Goal: Find specific page/section: Find specific page/section

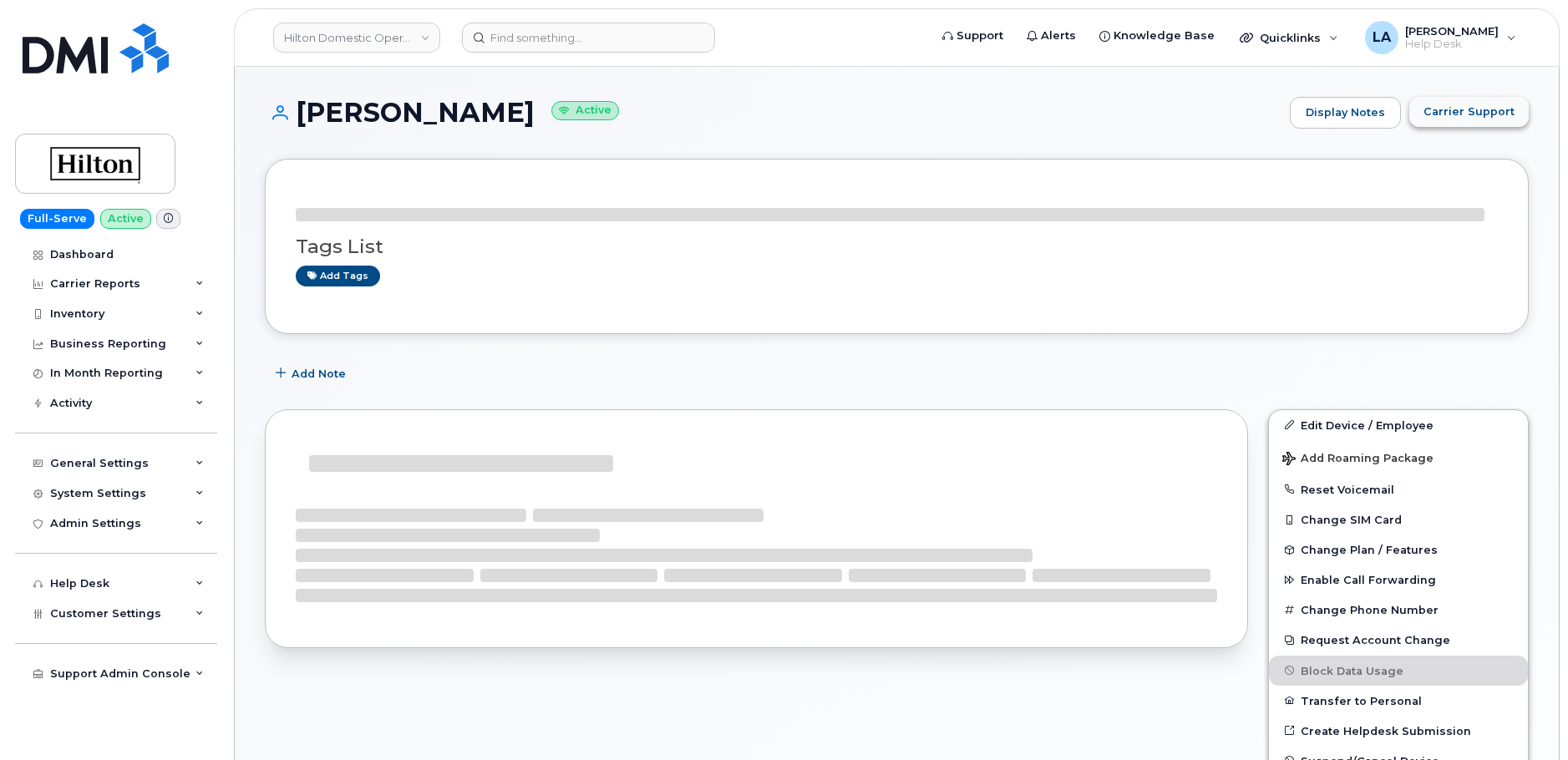
click at [1468, 109] on span "Carrier Support" at bounding box center [1469, 112] width 91 height 16
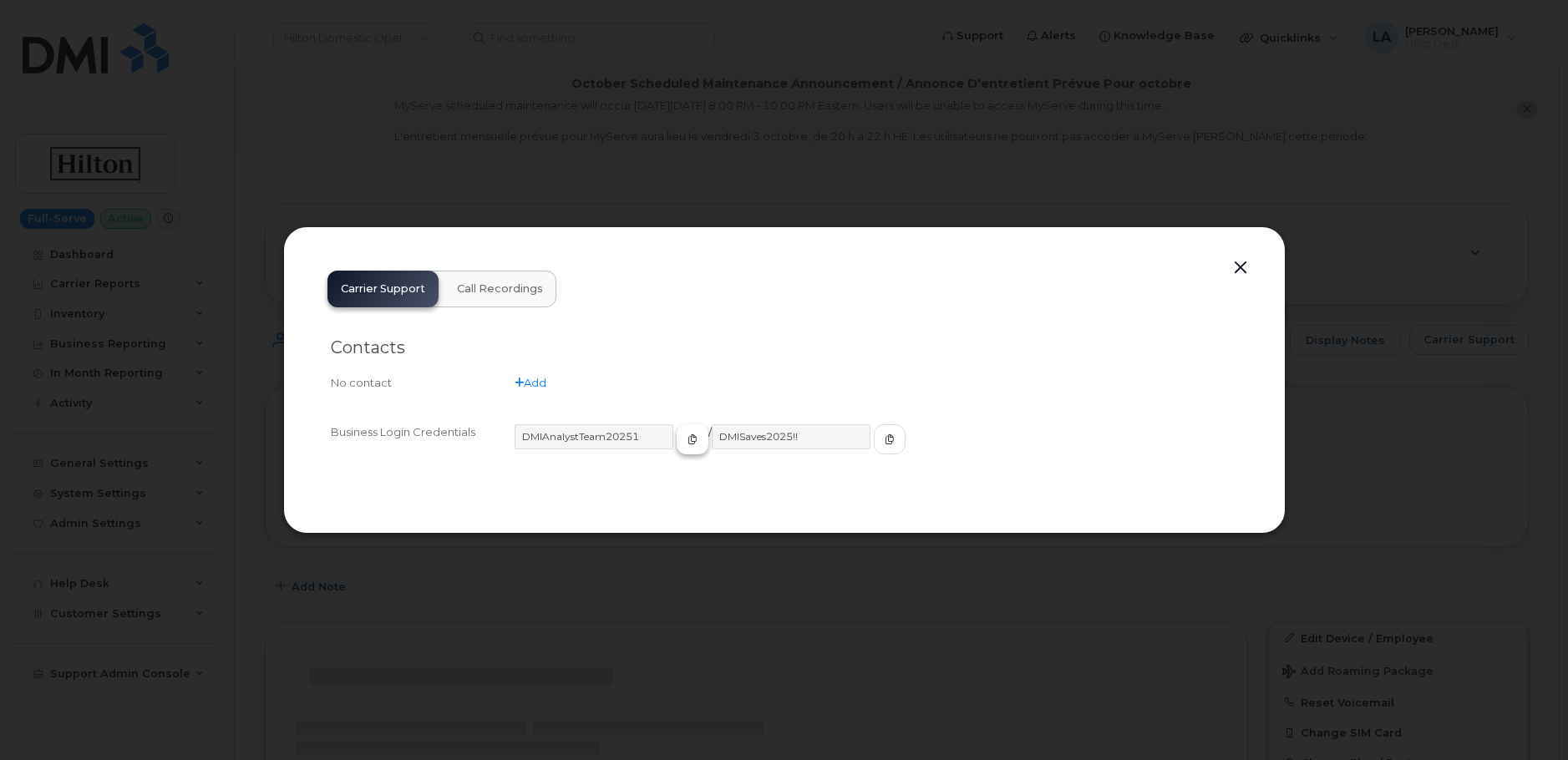
click at [687, 441] on icon "button" at bounding box center [692, 439] width 10 height 10
click at [885, 441] on icon "button" at bounding box center [890, 439] width 10 height 10
click at [739, 200] on div at bounding box center [784, 380] width 1568 height 760
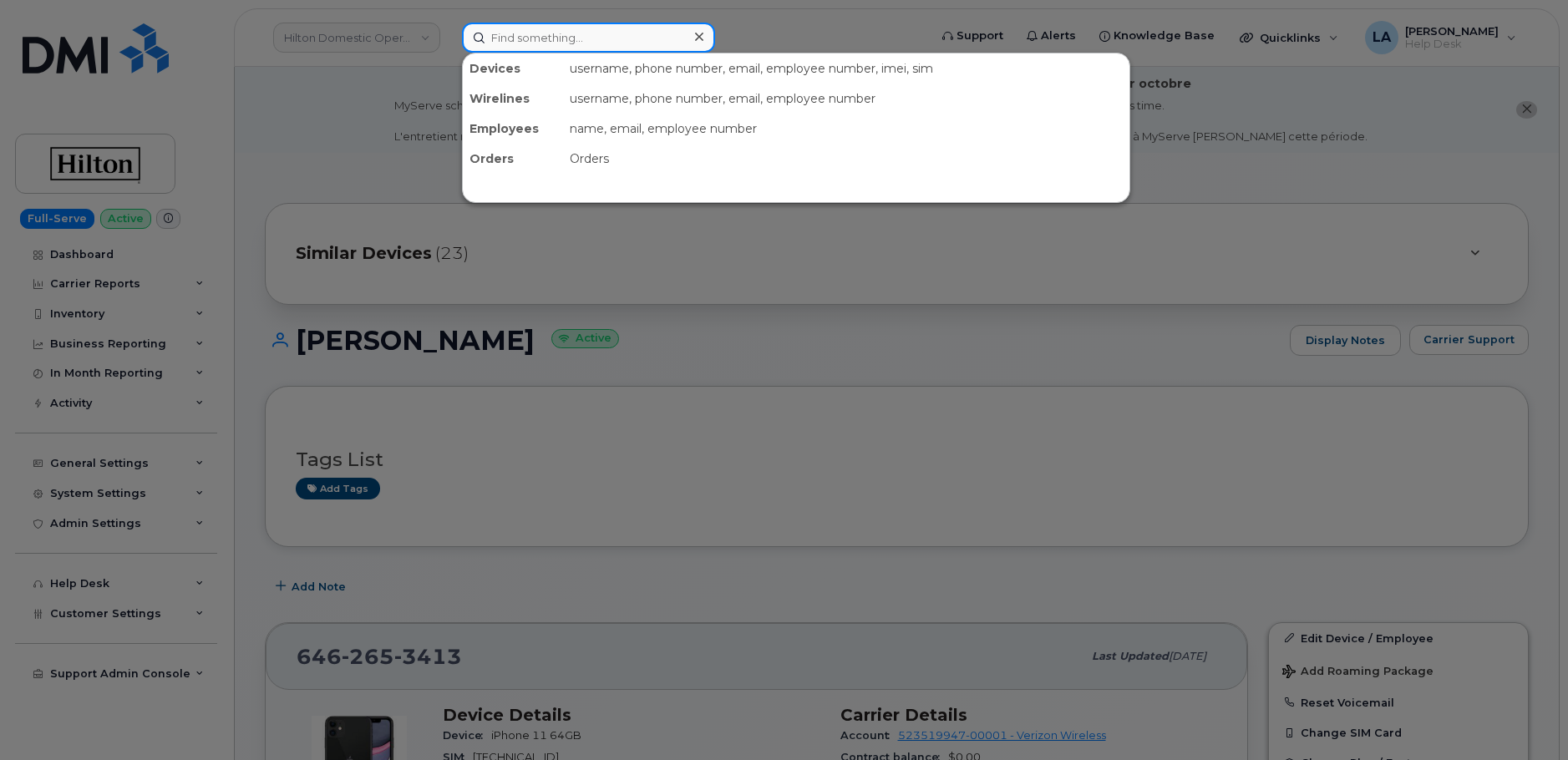
click at [550, 40] on input at bounding box center [589, 37] width 253 height 30
paste input "252 883 3194"
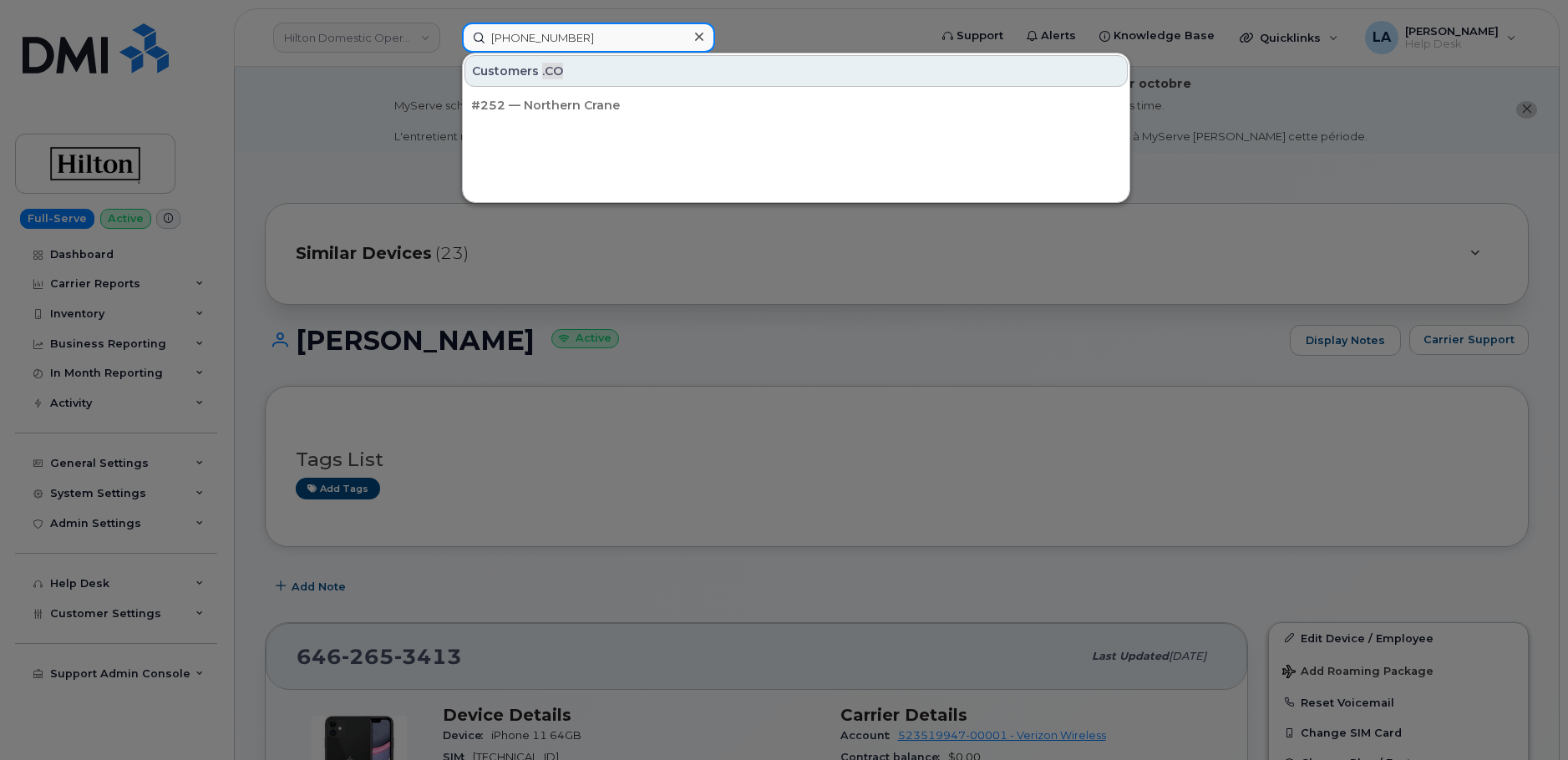
drag, startPoint x: 498, startPoint y: 41, endPoint x: 424, endPoint y: 39, distance: 74.0
click at [449, 39] on div "252 883 3194 Customers .CO #252 — Northern Crane" at bounding box center [690, 37] width 482 height 30
paste input "832 392 8722"
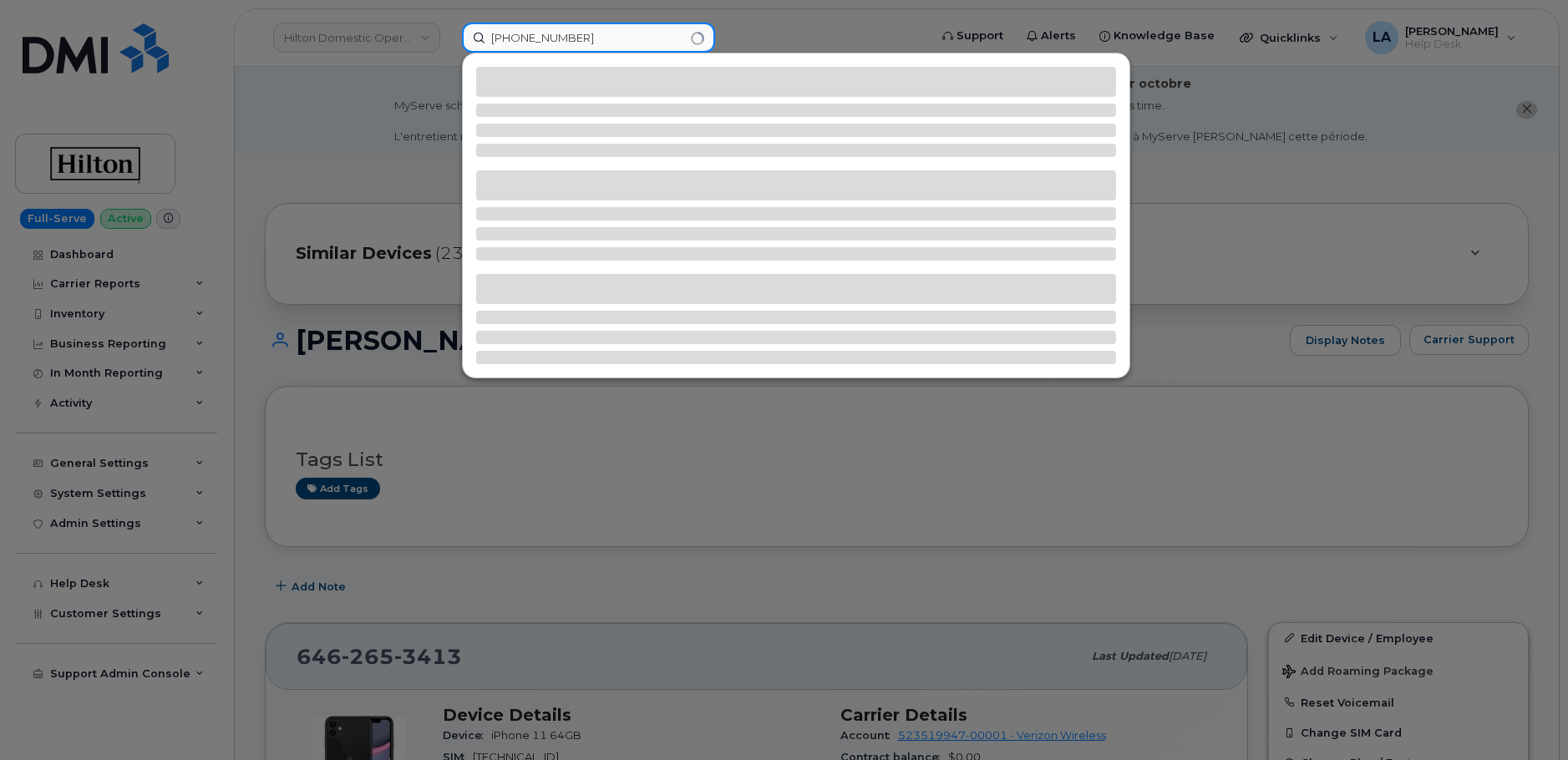
type input "832 392 8722"
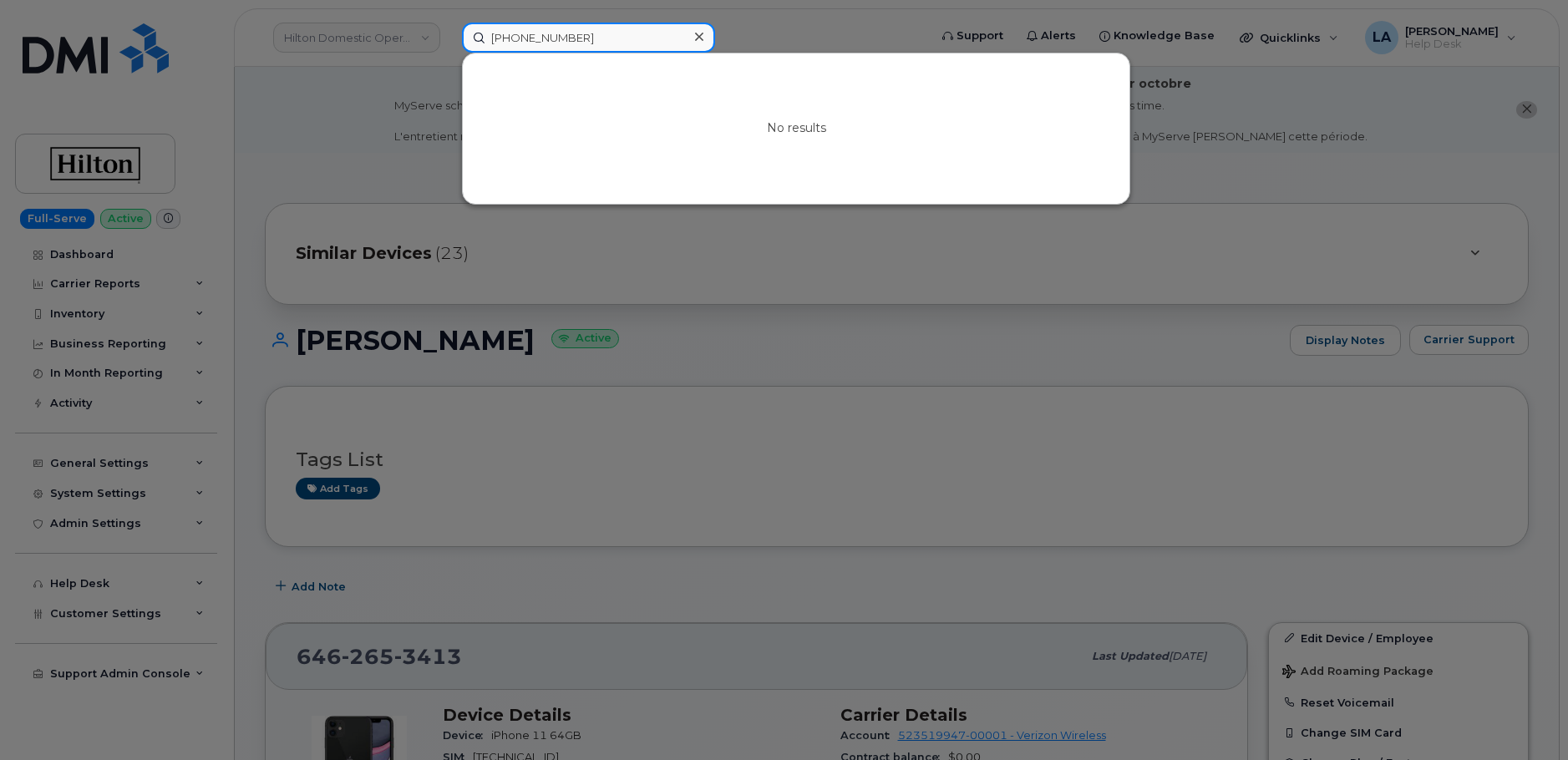
drag, startPoint x: 606, startPoint y: 38, endPoint x: 385, endPoint y: 43, distance: 221.1
click at [449, 43] on div "832 392 8722 No results" at bounding box center [690, 37] width 482 height 30
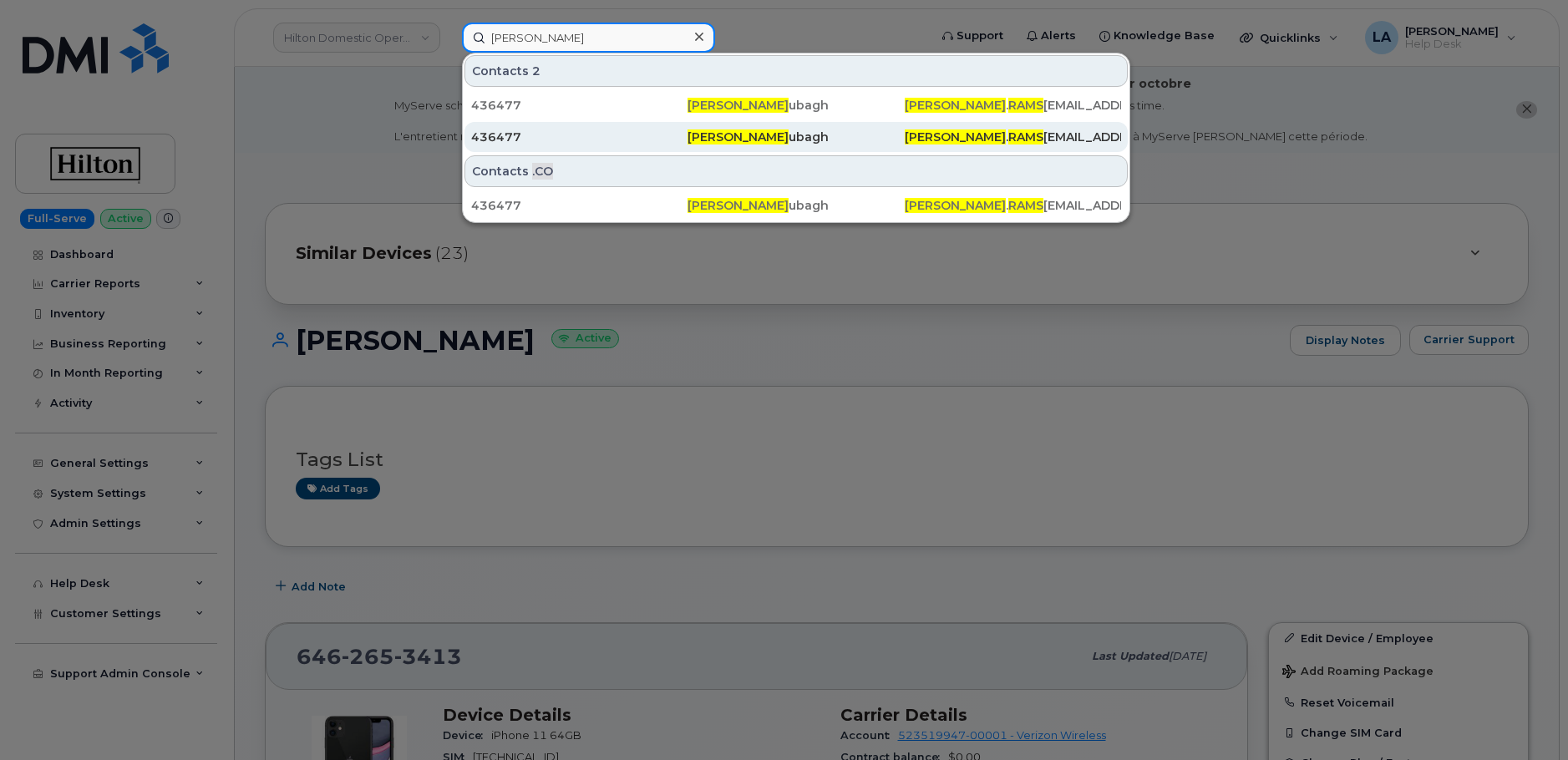
type input "Nigel Rams"
click at [760, 134] on div "Nigel Rams ubagh" at bounding box center [795, 137] width 217 height 16
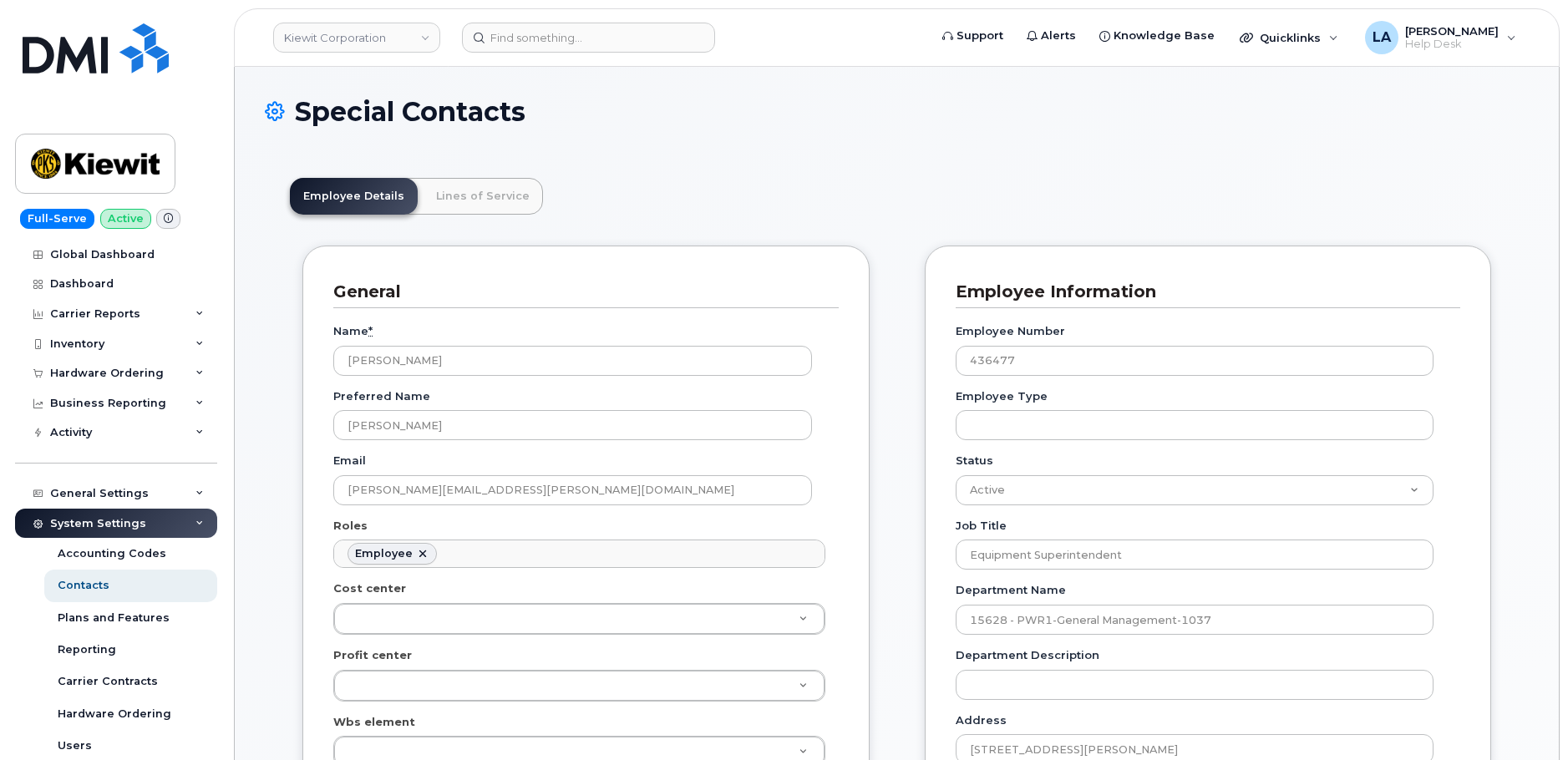
scroll to position [49, 0]
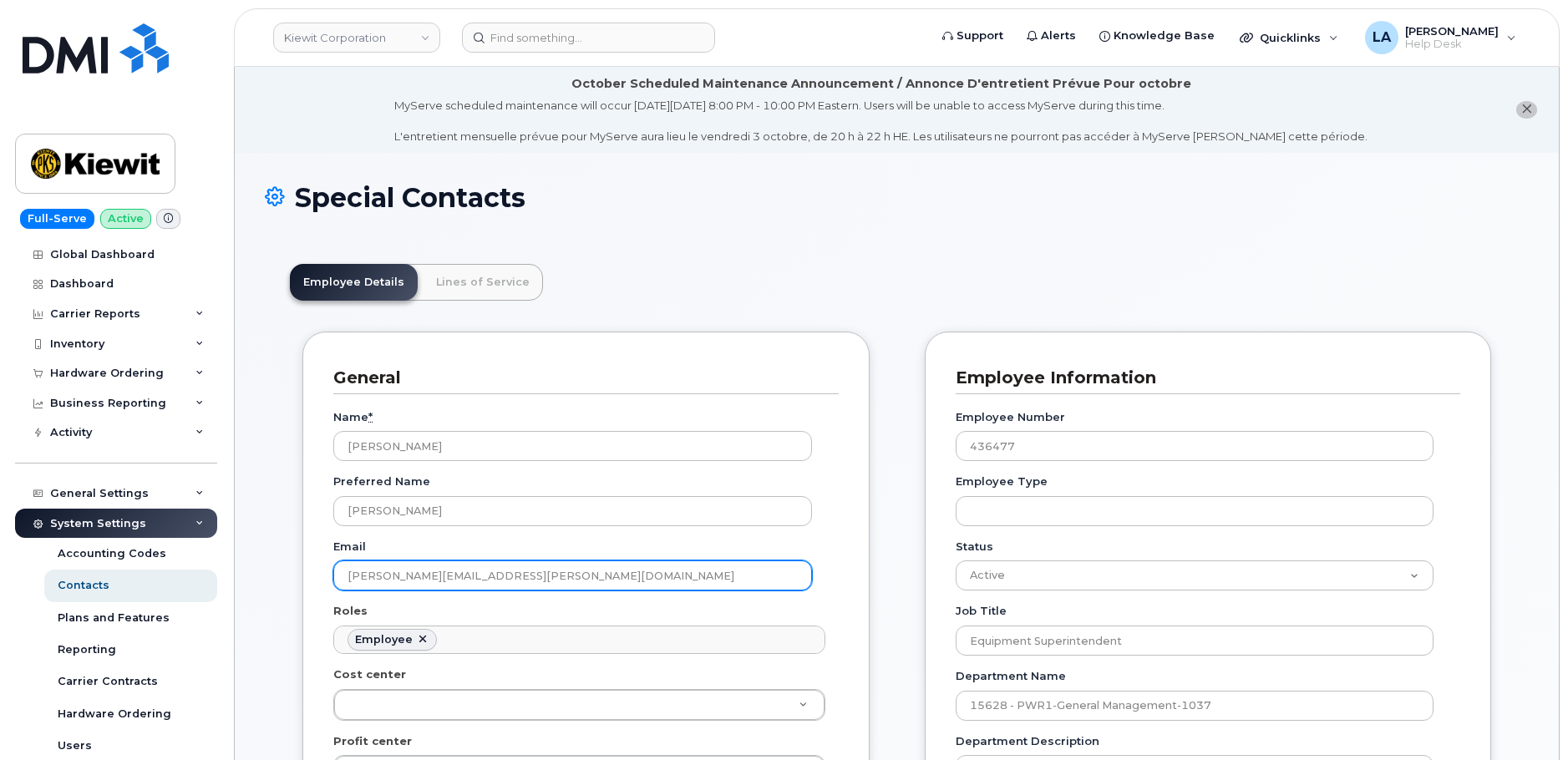
drag, startPoint x: 539, startPoint y: 576, endPoint x: 264, endPoint y: 554, distance: 275.9
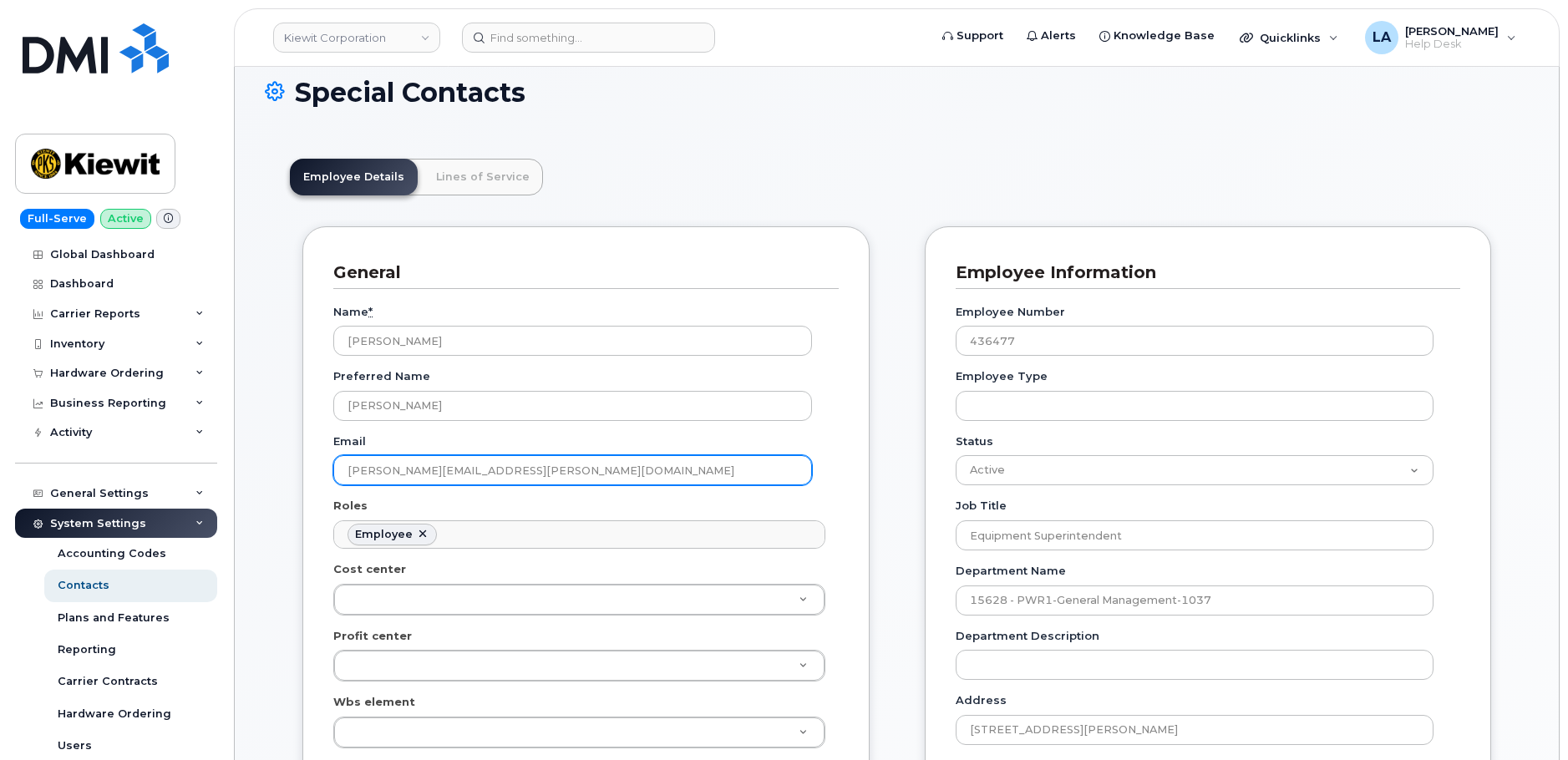
scroll to position [71, 0]
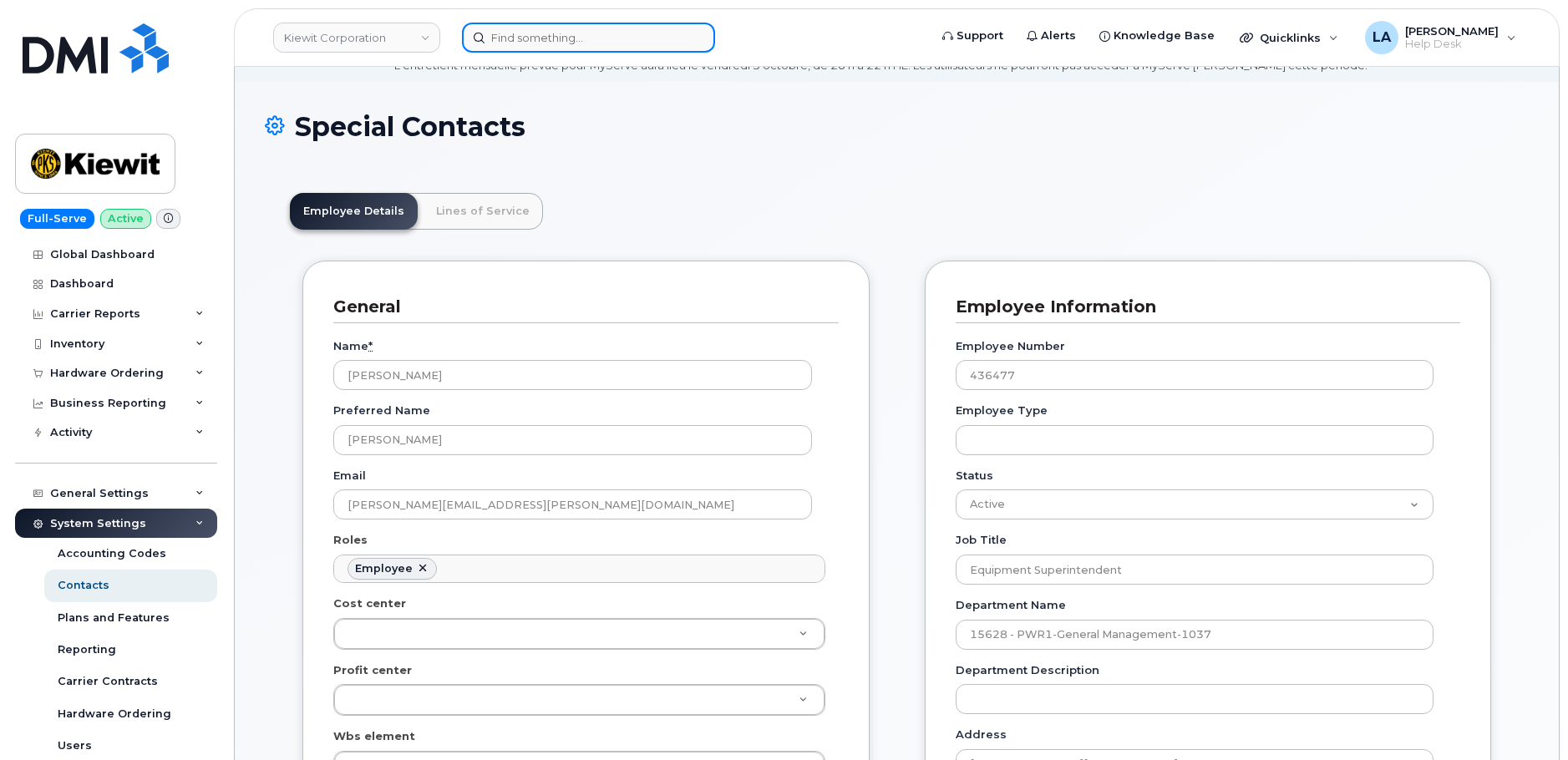
click at [615, 32] on input at bounding box center [589, 37] width 253 height 30
paste input "[PHONE_NUMBER]"
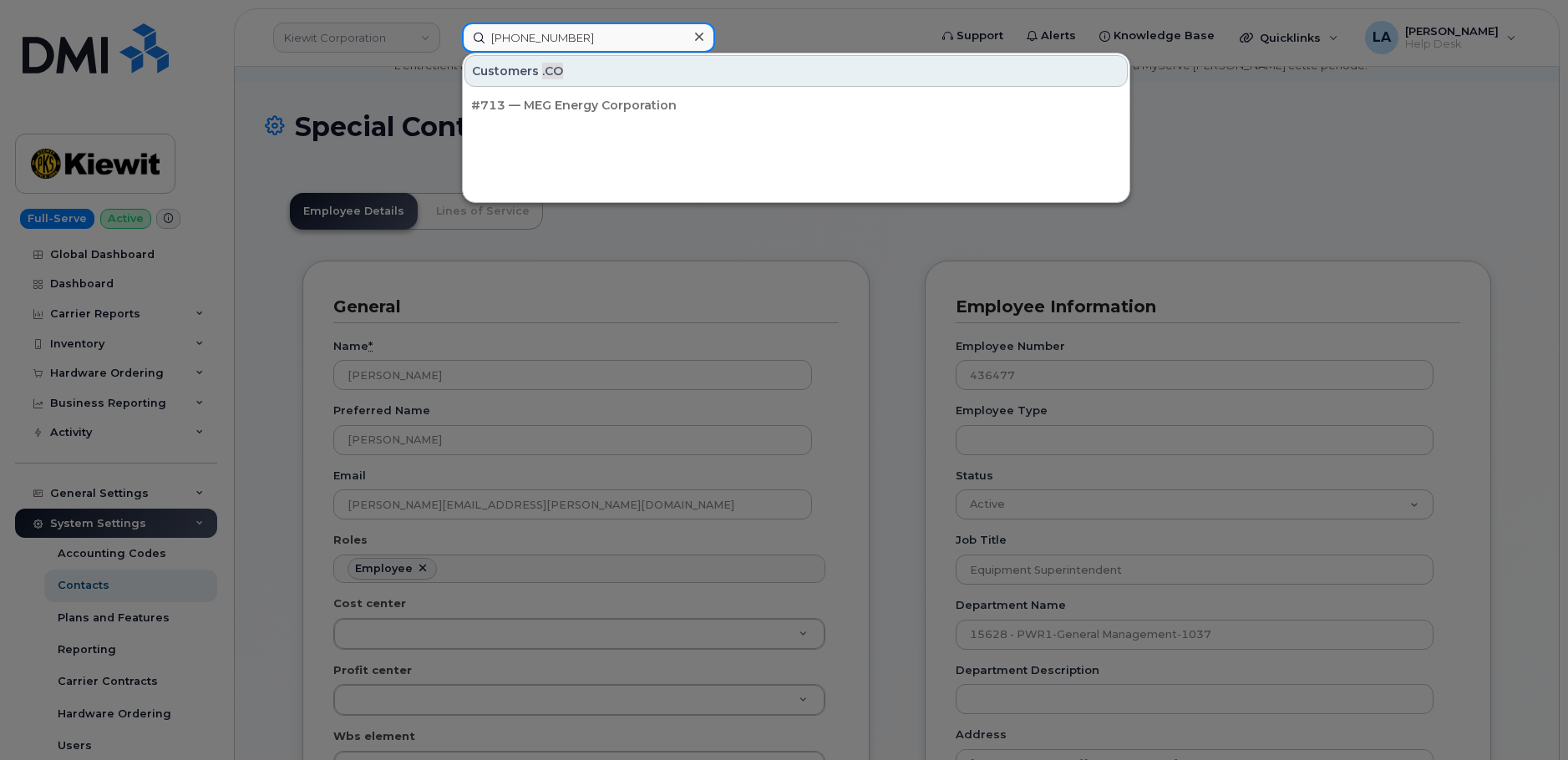
type input "[PHONE_NUMBER]"
click at [689, 34] on div at bounding box center [698, 37] width 24 height 24
